Goal: Consume media (video, audio): Consume media (video, audio)

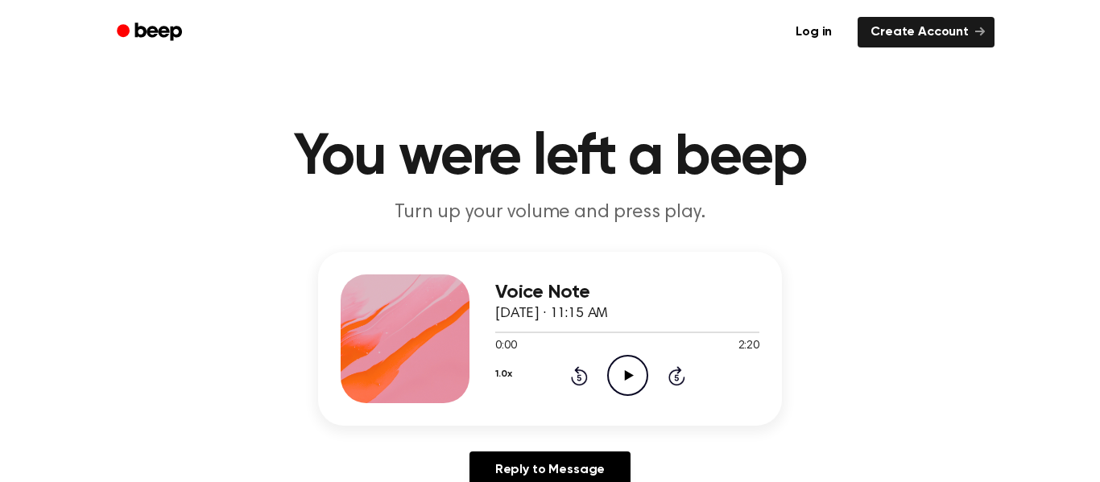
click at [638, 374] on icon "Play Audio" at bounding box center [627, 375] width 41 height 41
click at [580, 363] on div "1.0x Rewind 5 seconds Pause Audio Skip 5 seconds" at bounding box center [627, 375] width 264 height 41
click at [580, 367] on icon "Rewind 5 seconds" at bounding box center [579, 375] width 18 height 21
click at [582, 365] on icon "Rewind 5 seconds" at bounding box center [579, 375] width 18 height 21
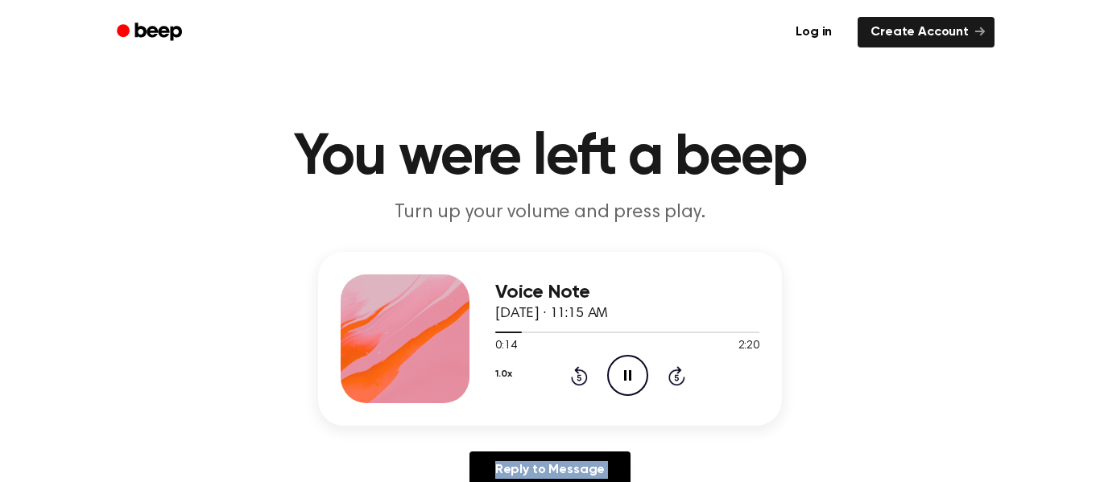
click at [582, 365] on icon "Rewind 5 seconds" at bounding box center [579, 375] width 18 height 21
click at [579, 362] on div "1.0x Rewind 5 seconds Pause Audio Skip 5 seconds" at bounding box center [627, 375] width 264 height 41
click at [580, 365] on icon "Rewind 5 seconds" at bounding box center [579, 375] width 18 height 21
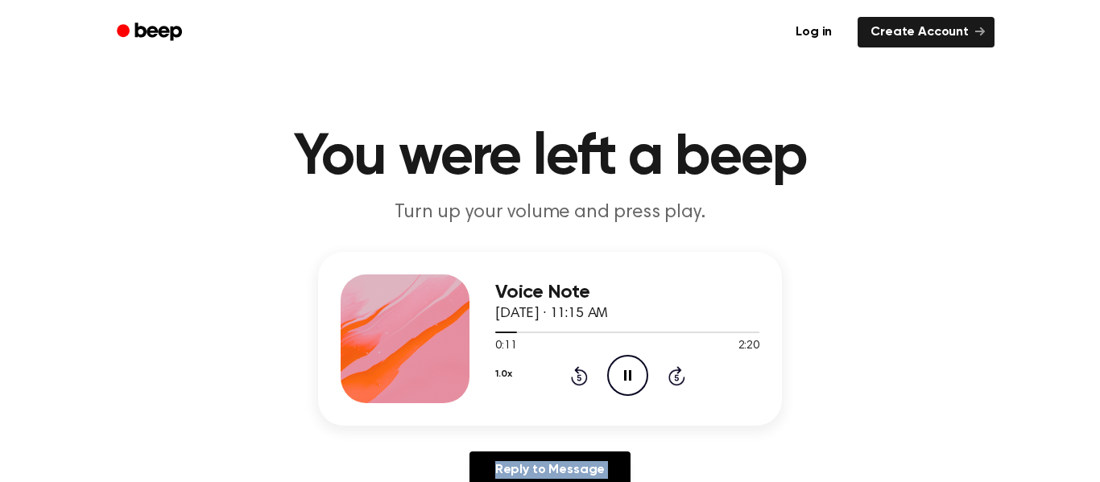
click at [580, 365] on icon "Rewind 5 seconds" at bounding box center [579, 375] width 18 height 21
click at [573, 364] on div "1.0x Rewind 5 seconds Pause Audio Skip 5 seconds" at bounding box center [627, 375] width 264 height 41
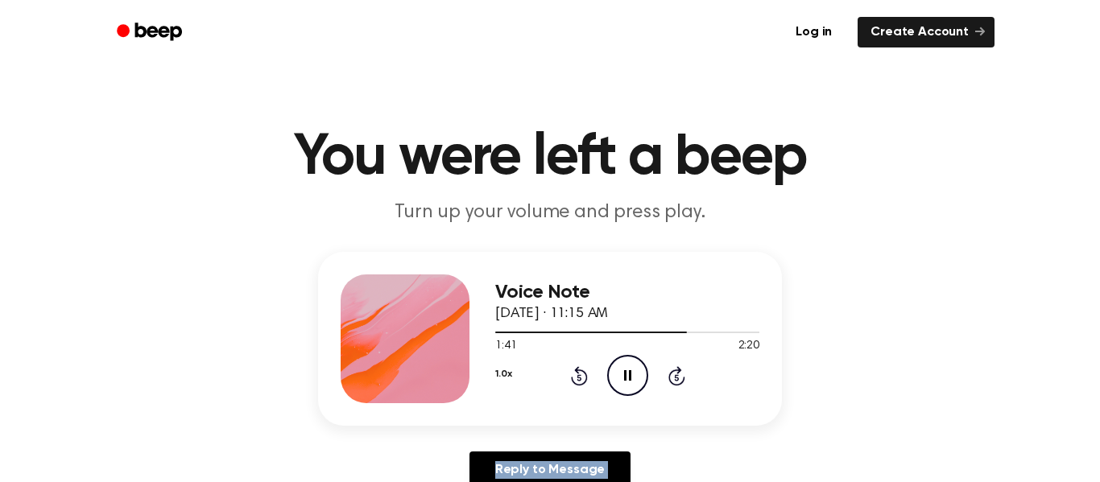
click at [580, 365] on icon "Rewind 5 seconds" at bounding box center [579, 375] width 18 height 21
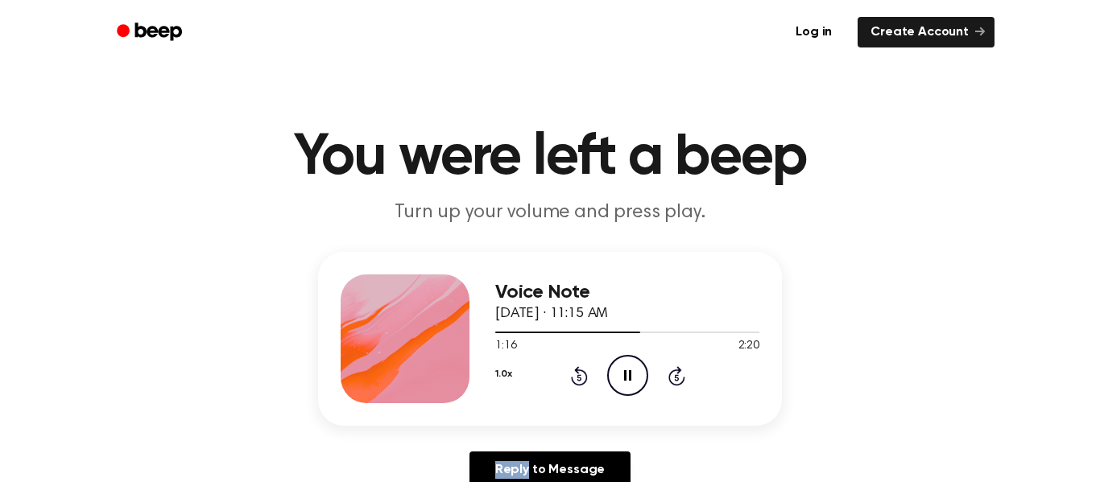
click at [580, 365] on icon "Rewind 5 seconds" at bounding box center [579, 375] width 18 height 21
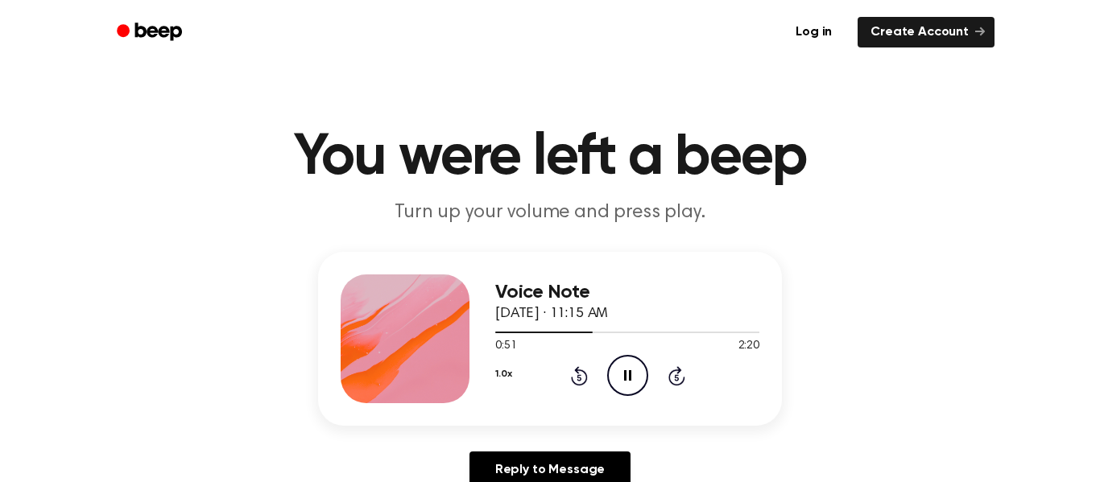
click at [580, 365] on icon "Rewind 5 seconds" at bounding box center [579, 375] width 18 height 21
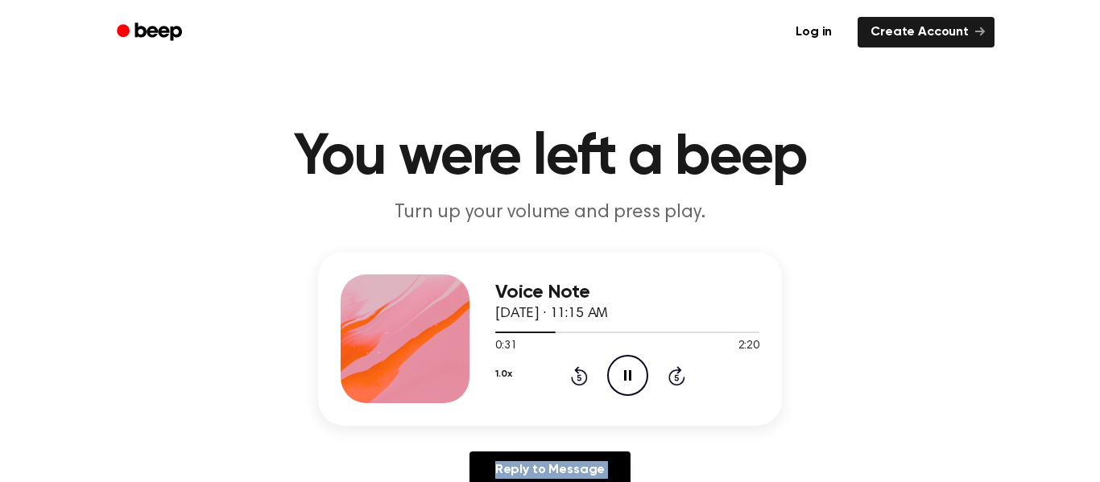
click at [580, 365] on icon "Rewind 5 seconds" at bounding box center [579, 375] width 18 height 21
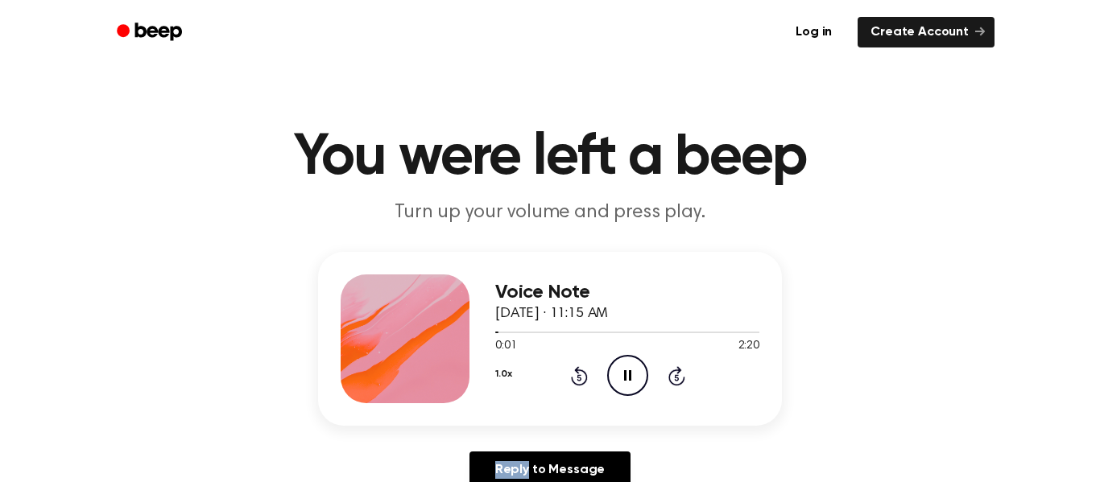
click at [580, 365] on icon "Rewind 5 seconds" at bounding box center [579, 375] width 18 height 21
click at [583, 362] on div "1.0x Rewind 5 seconds Pause Audio Skip 5 seconds" at bounding box center [627, 375] width 264 height 41
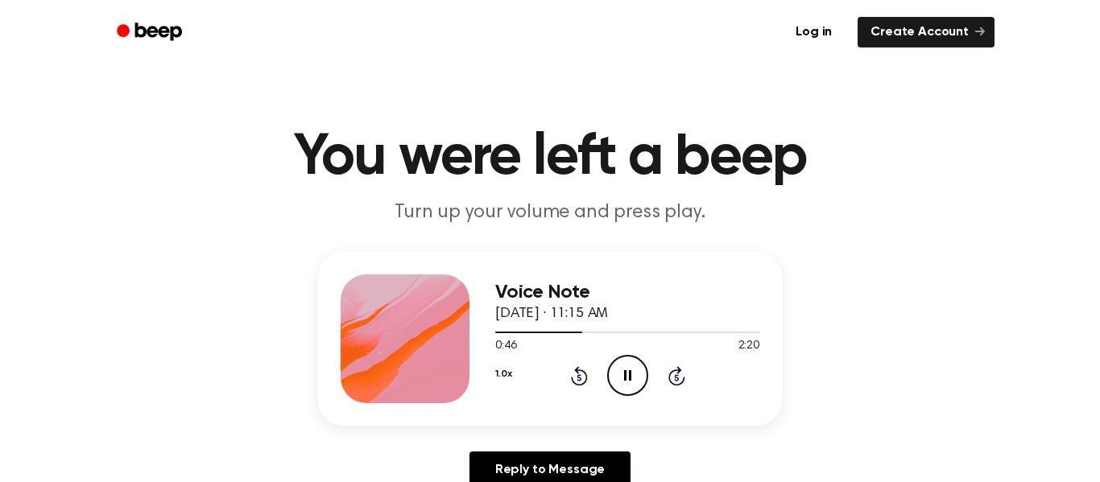
click at [581, 366] on icon "Rewind 5 seconds" at bounding box center [579, 375] width 18 height 21
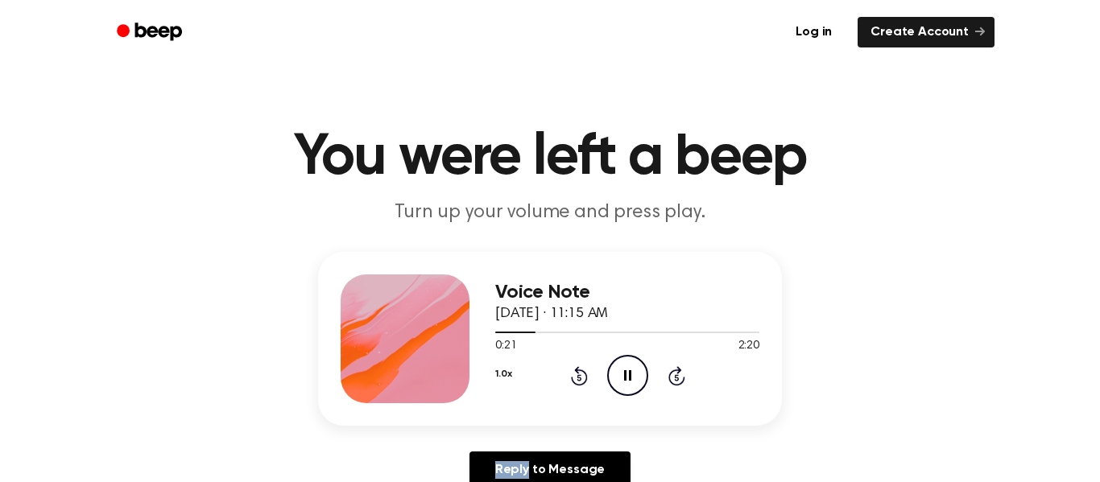
click at [581, 366] on icon "Rewind 5 seconds" at bounding box center [579, 375] width 18 height 21
click at [577, 367] on icon at bounding box center [579, 375] width 17 height 19
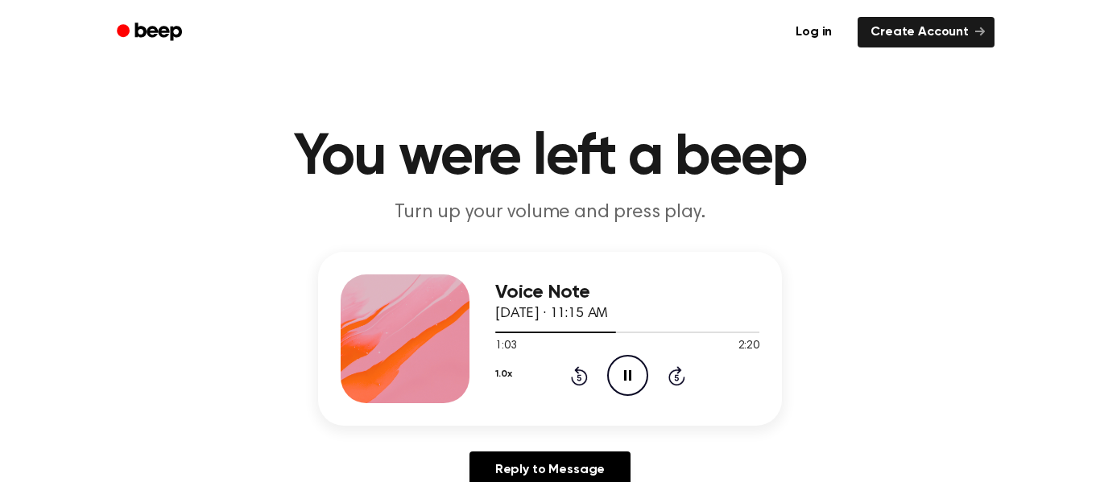
click at [577, 367] on icon at bounding box center [579, 375] width 17 height 19
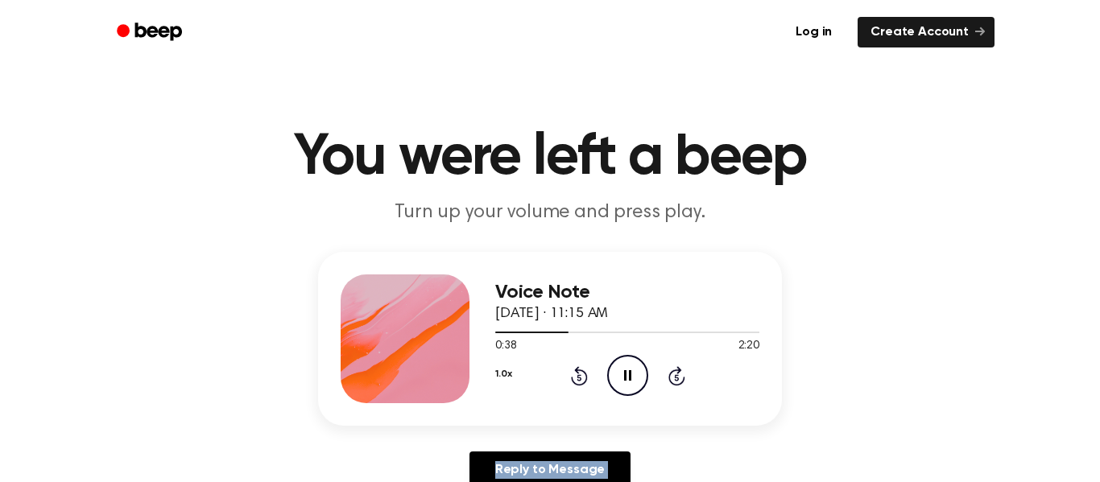
click at [577, 367] on icon at bounding box center [579, 375] width 17 height 19
click at [636, 357] on icon "Play Audio" at bounding box center [627, 375] width 41 height 41
